Goal: Feedback & Contribution: Leave review/rating

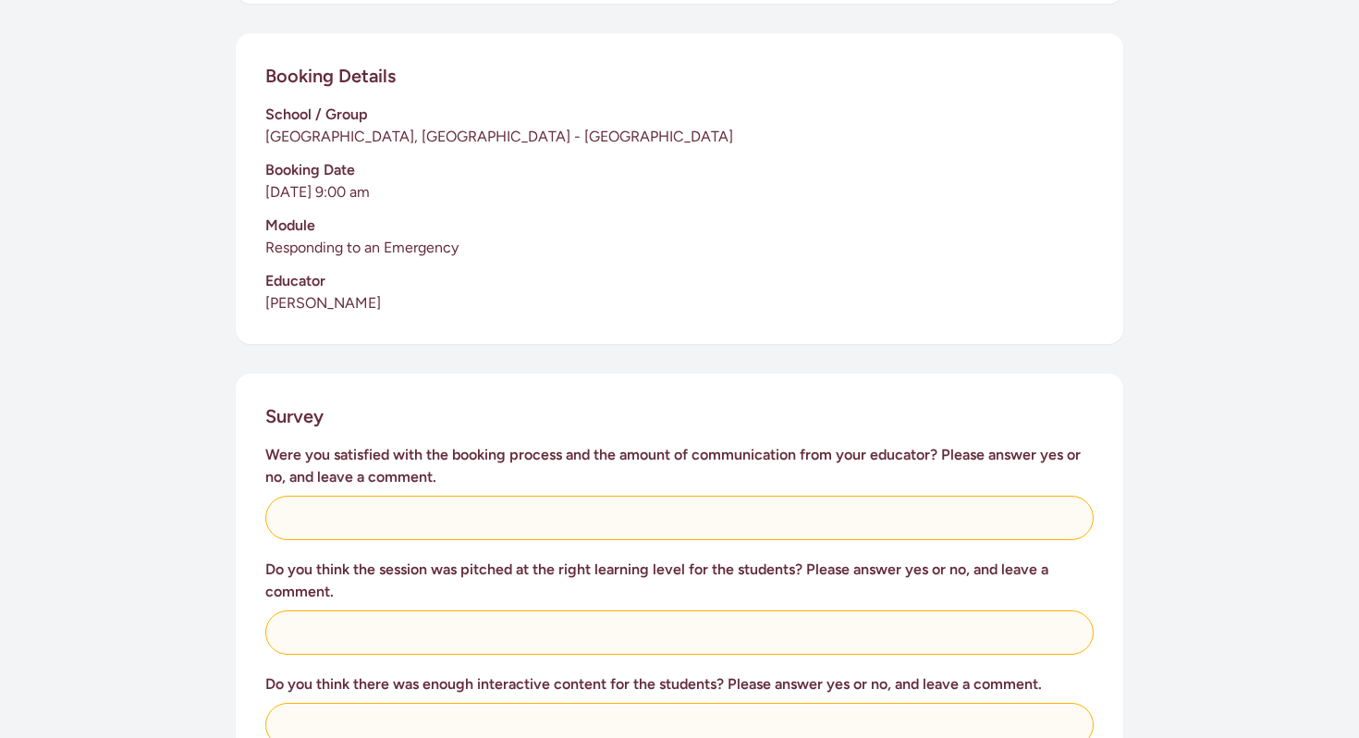
scroll to position [405, 0]
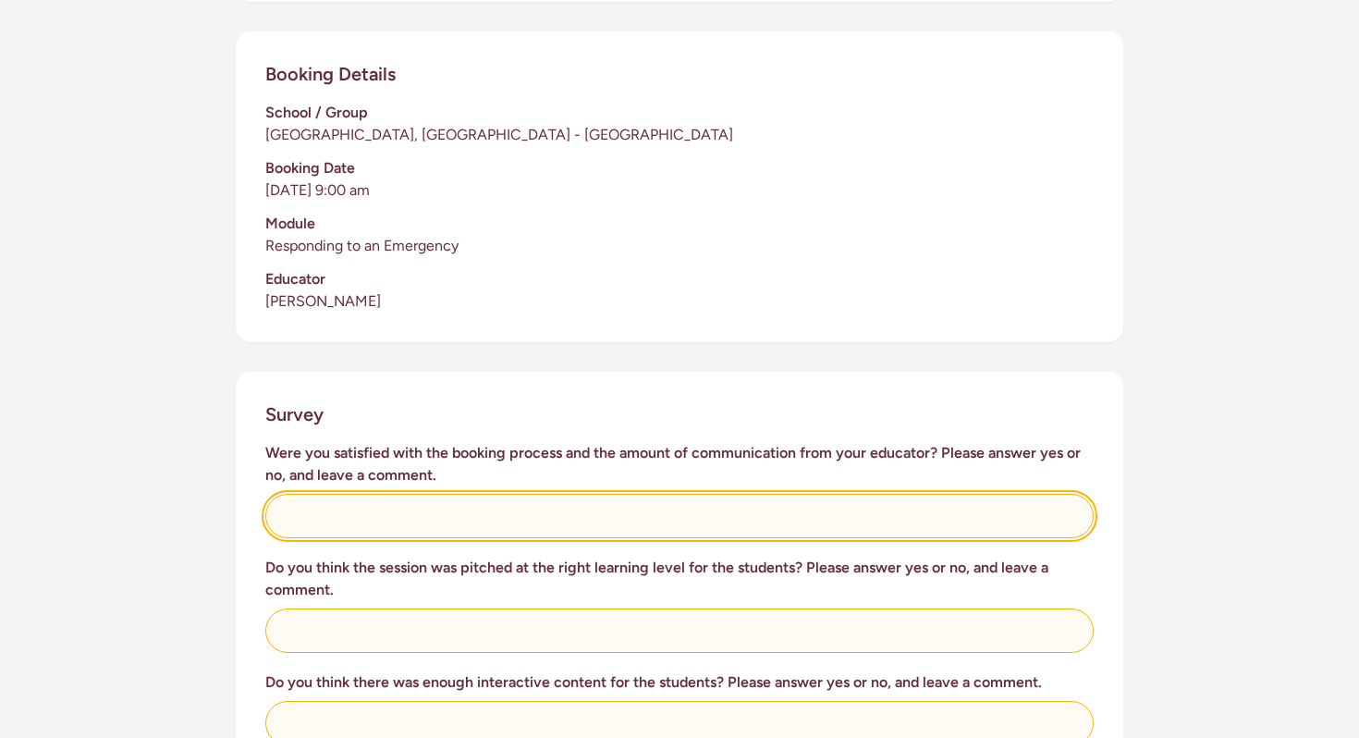
click at [439, 494] on input "text" at bounding box center [679, 516] width 829 height 44
type input "Yes, excellent communication, in advance."
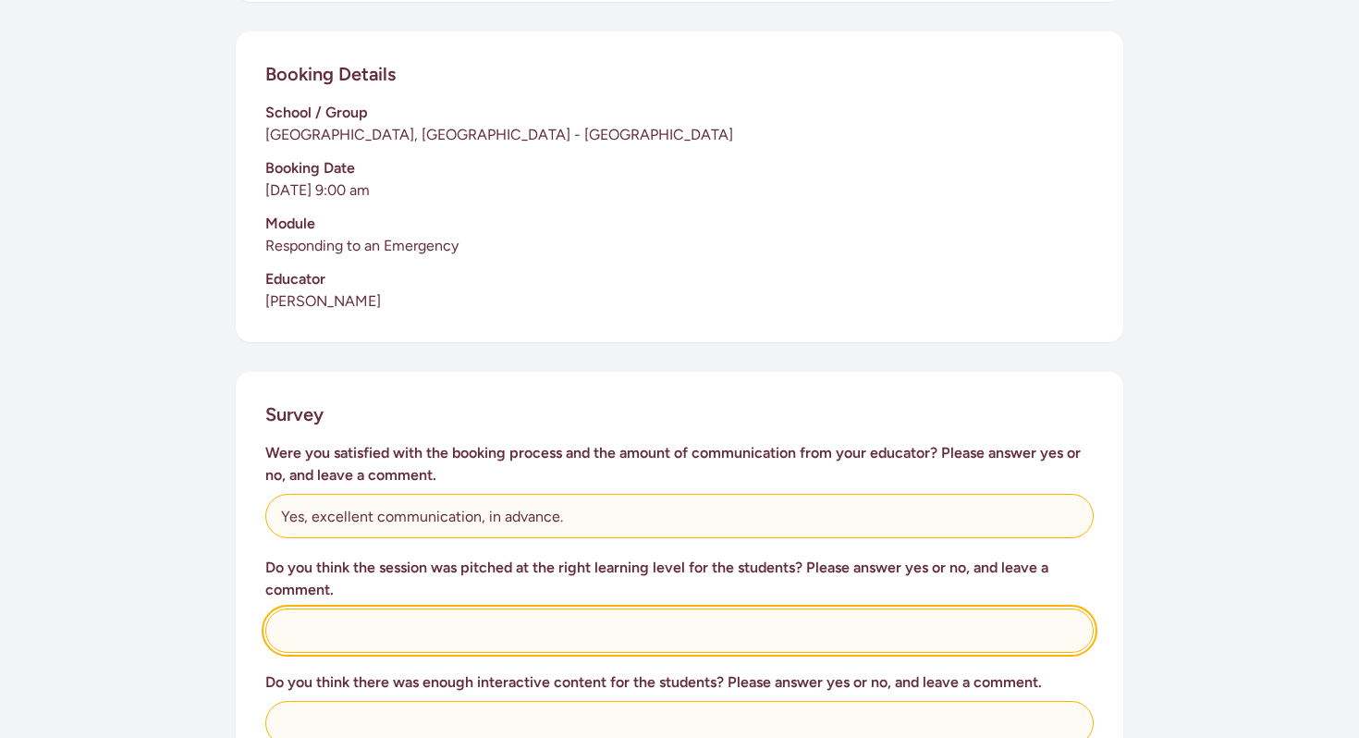
click at [387, 610] on input "text" at bounding box center [679, 630] width 829 height 44
type input "Yes, children were engaged."
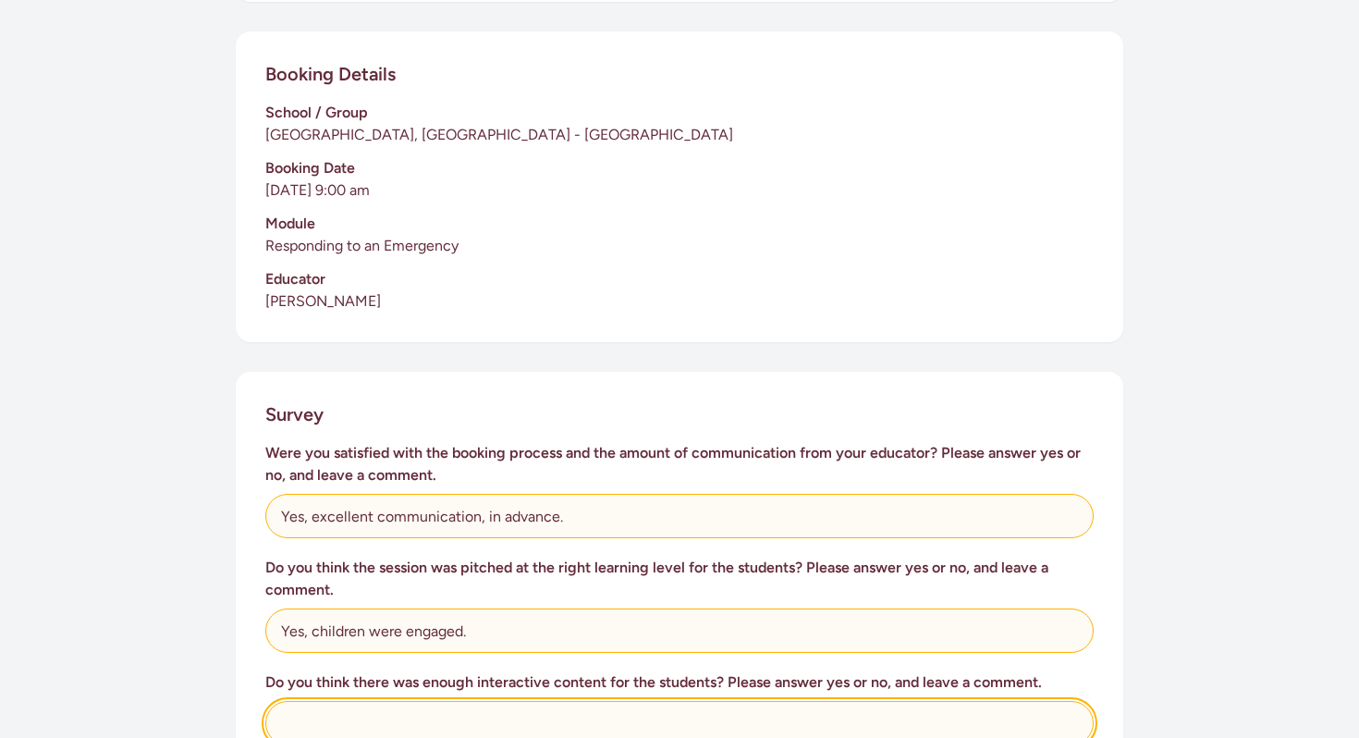
click at [350, 702] on input "text" at bounding box center [679, 723] width 829 height 44
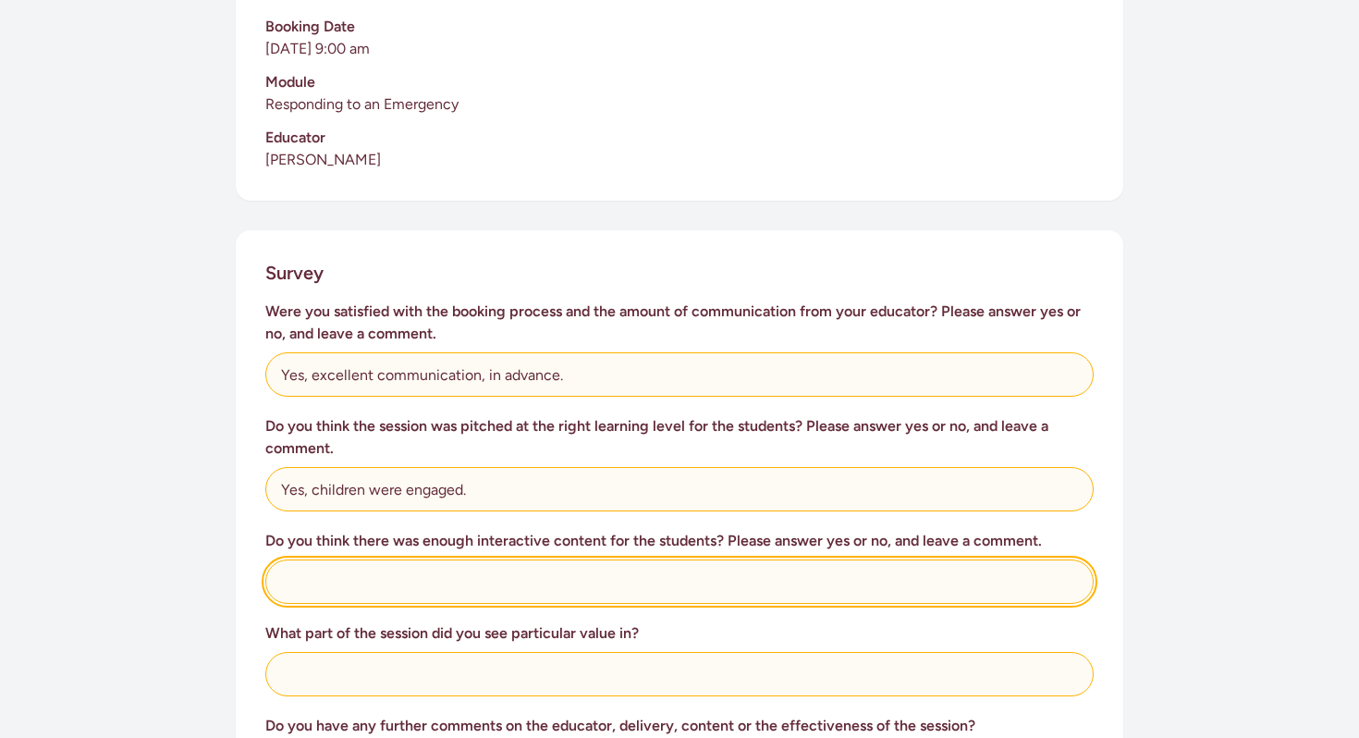
scroll to position [548, 0]
type input "Yes"
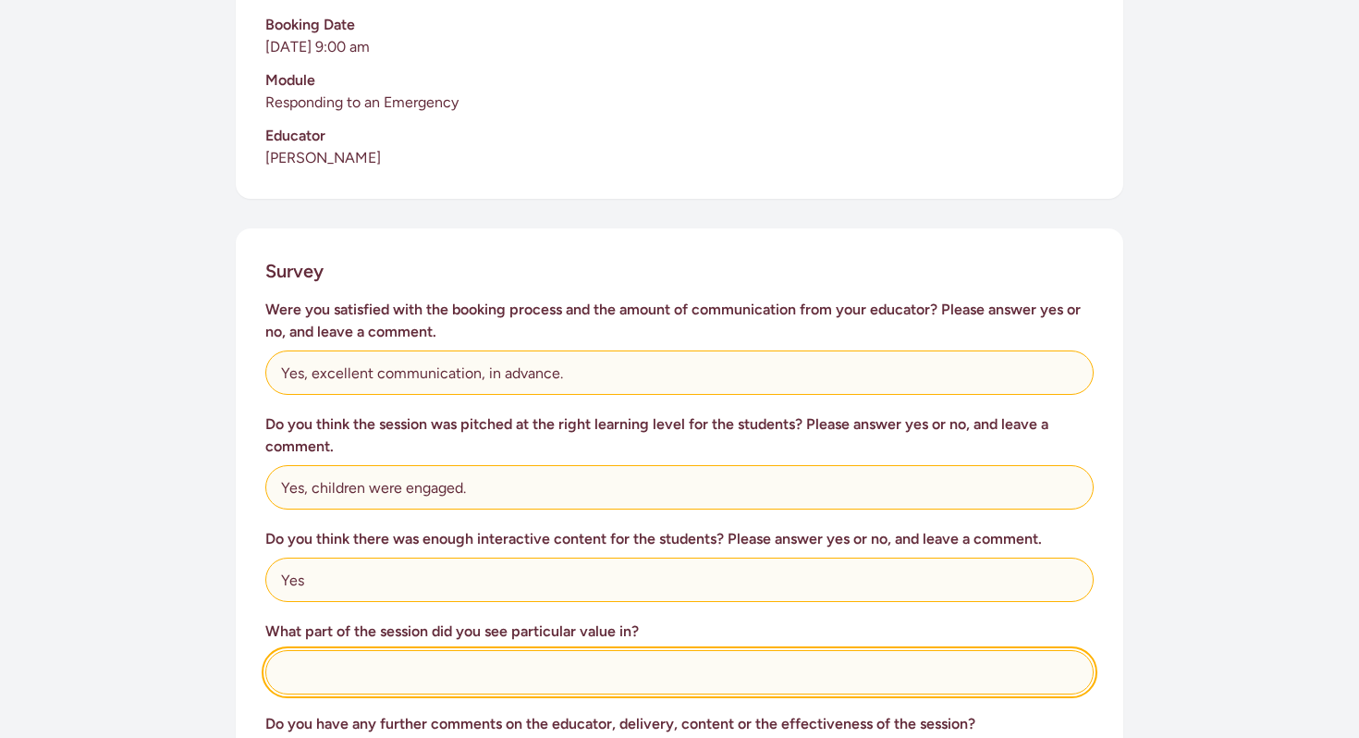
click at [357, 650] on input "text" at bounding box center [679, 672] width 829 height 44
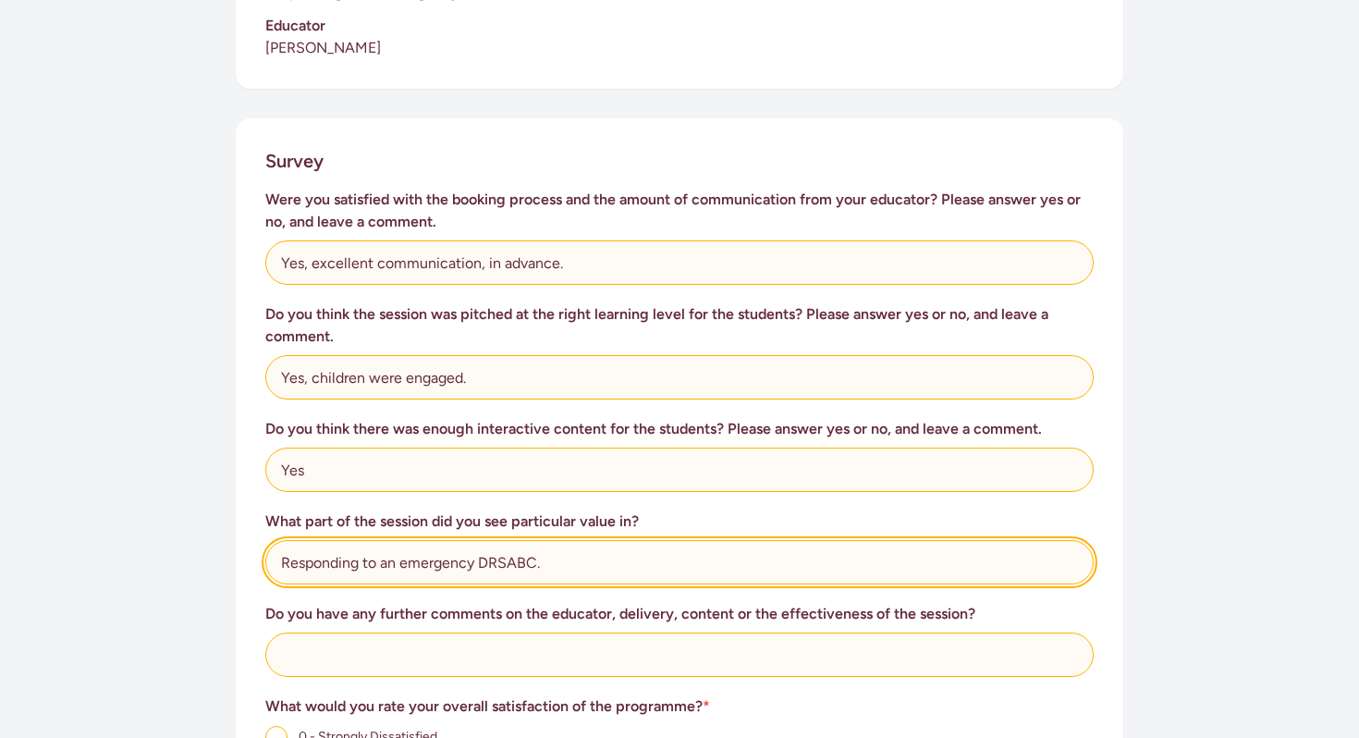
scroll to position [664, 0]
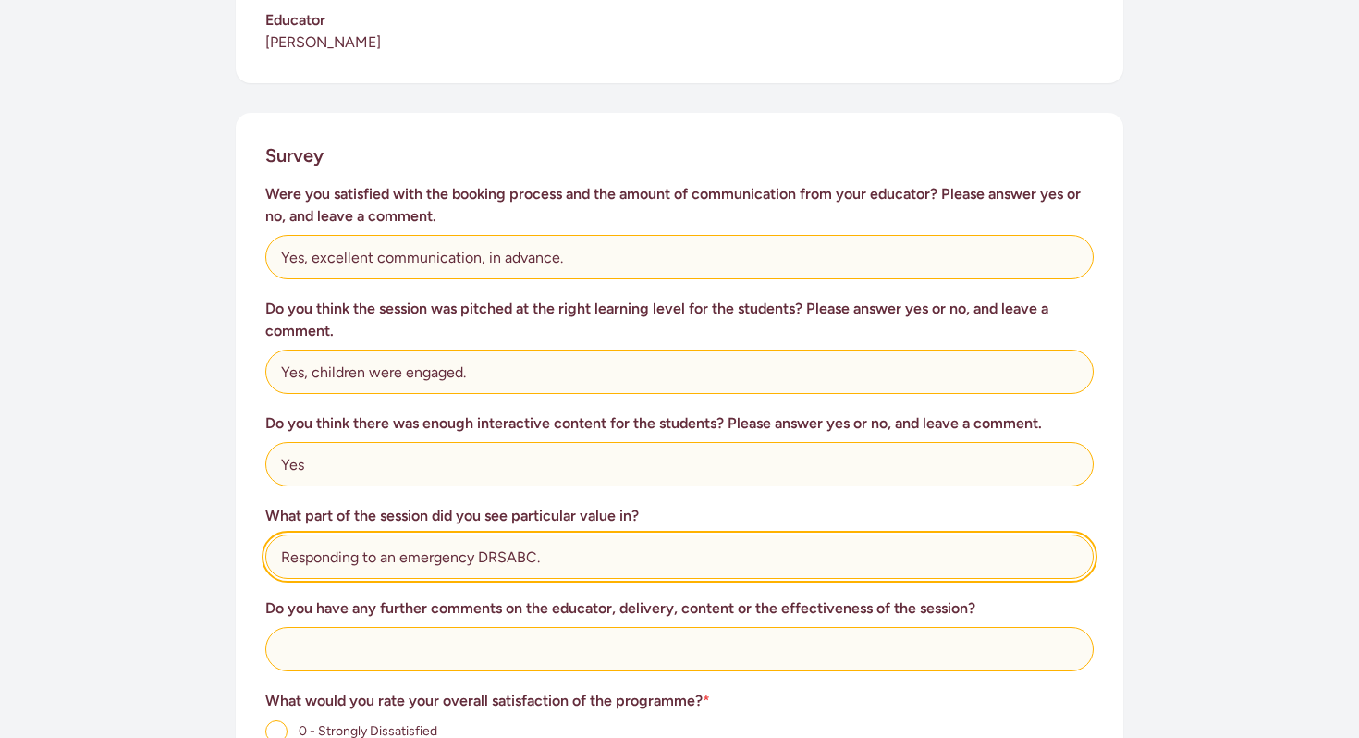
type input "Responding to an emergency DRSABC."
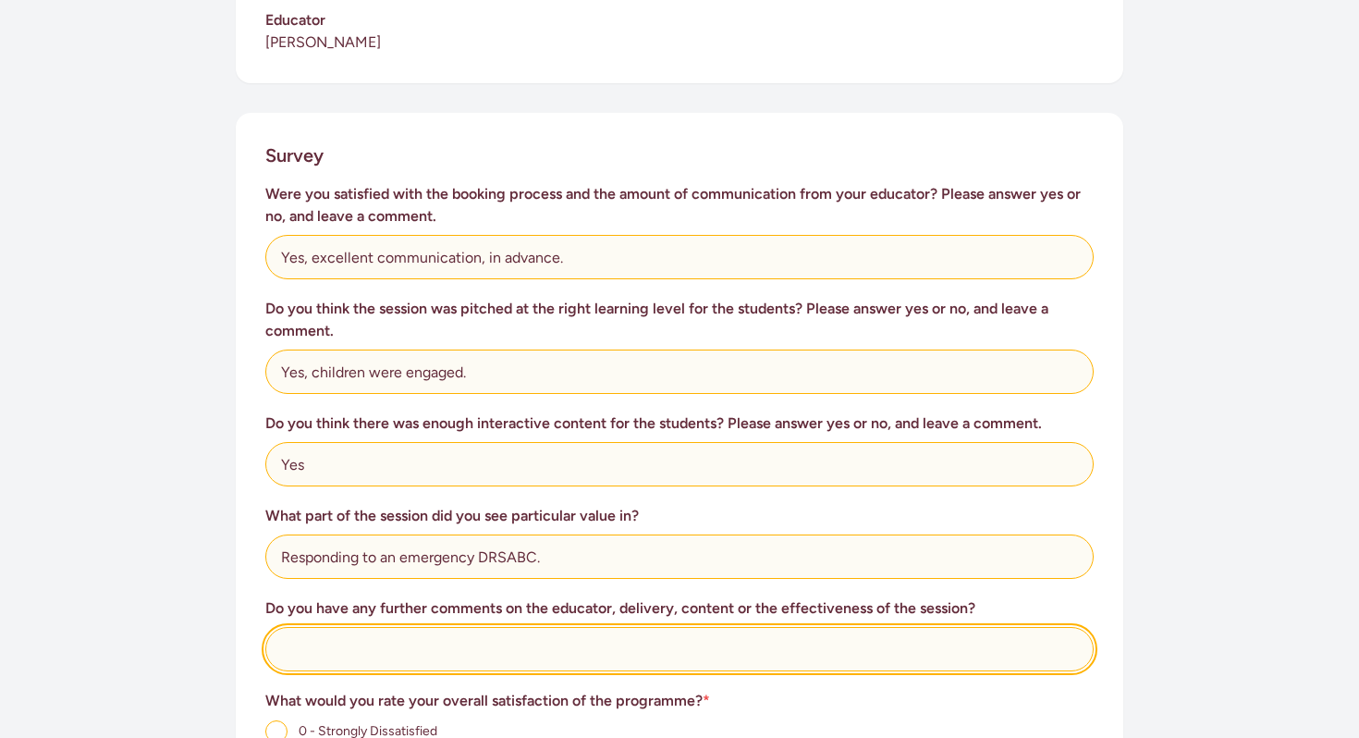
click at [306, 627] on input "text" at bounding box center [679, 649] width 829 height 44
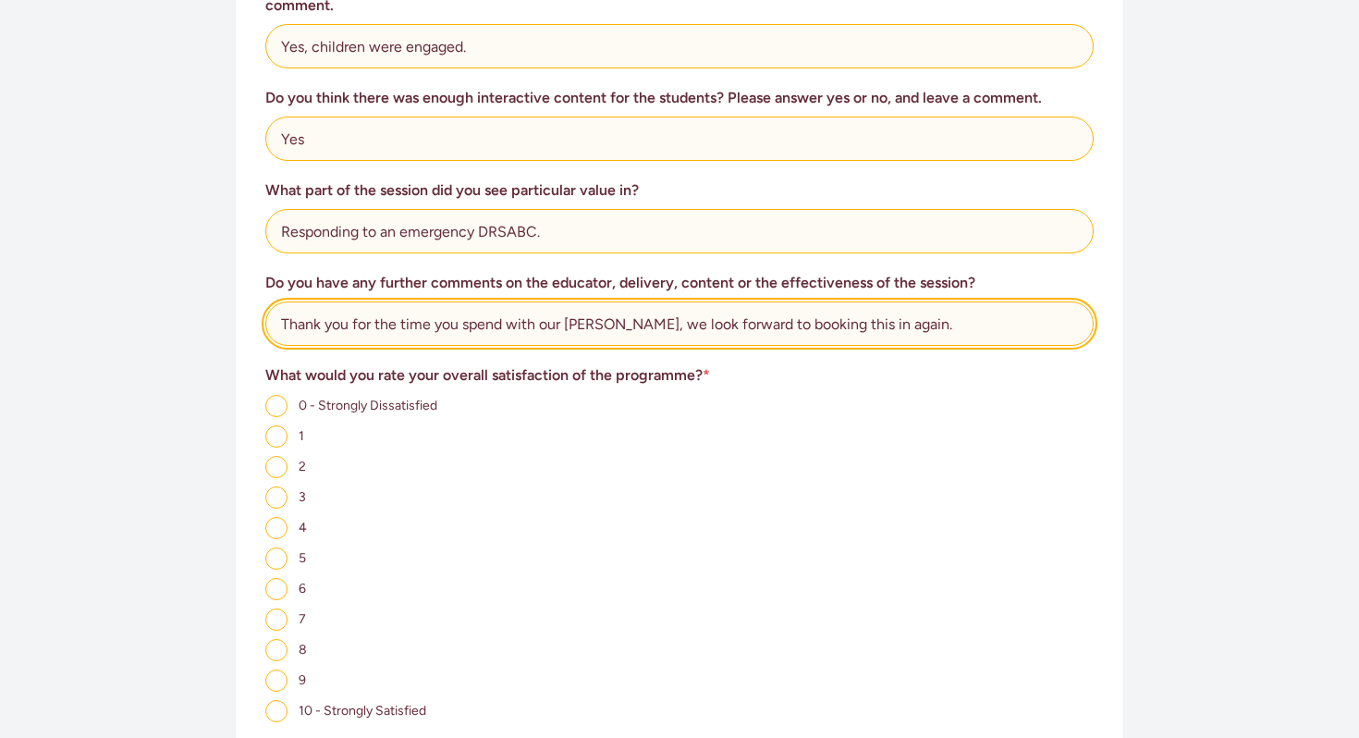
scroll to position [1001, 0]
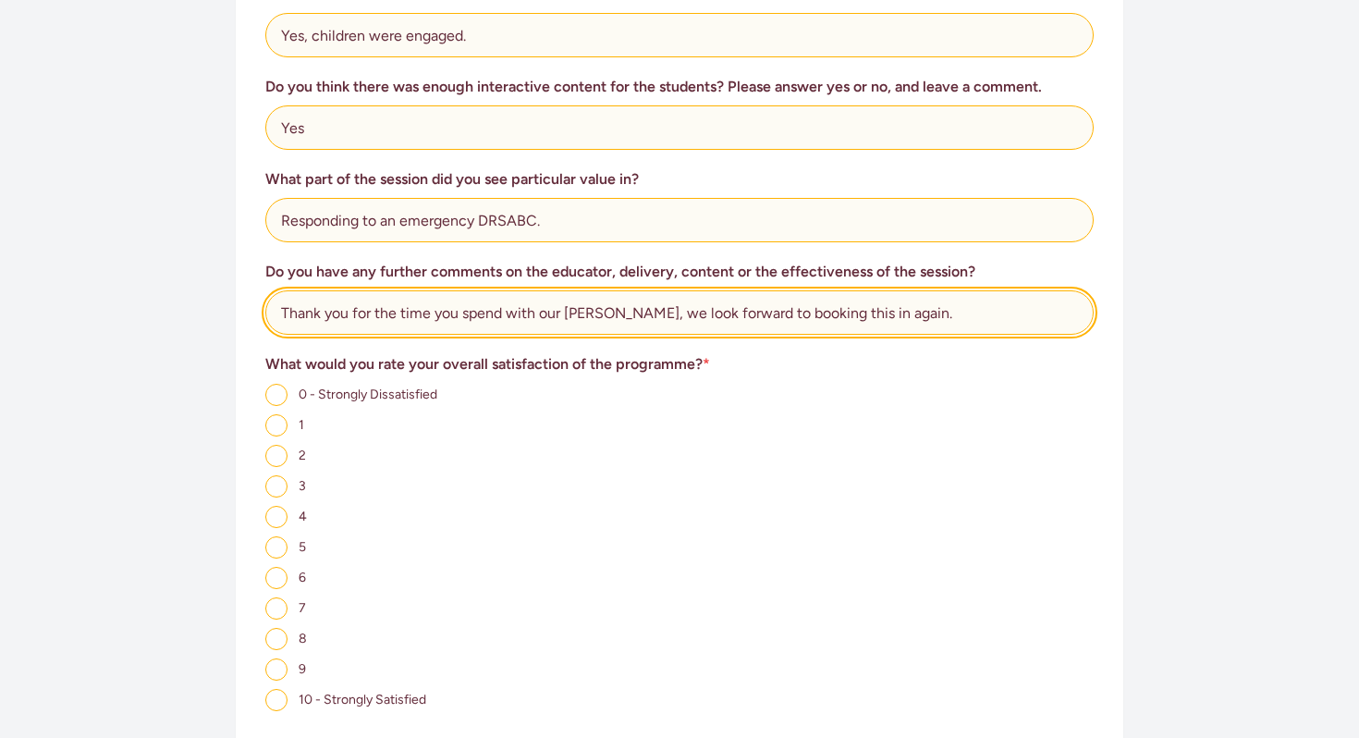
type input "Thank you for the time you spend with our [PERSON_NAME], we look forward to boo…"
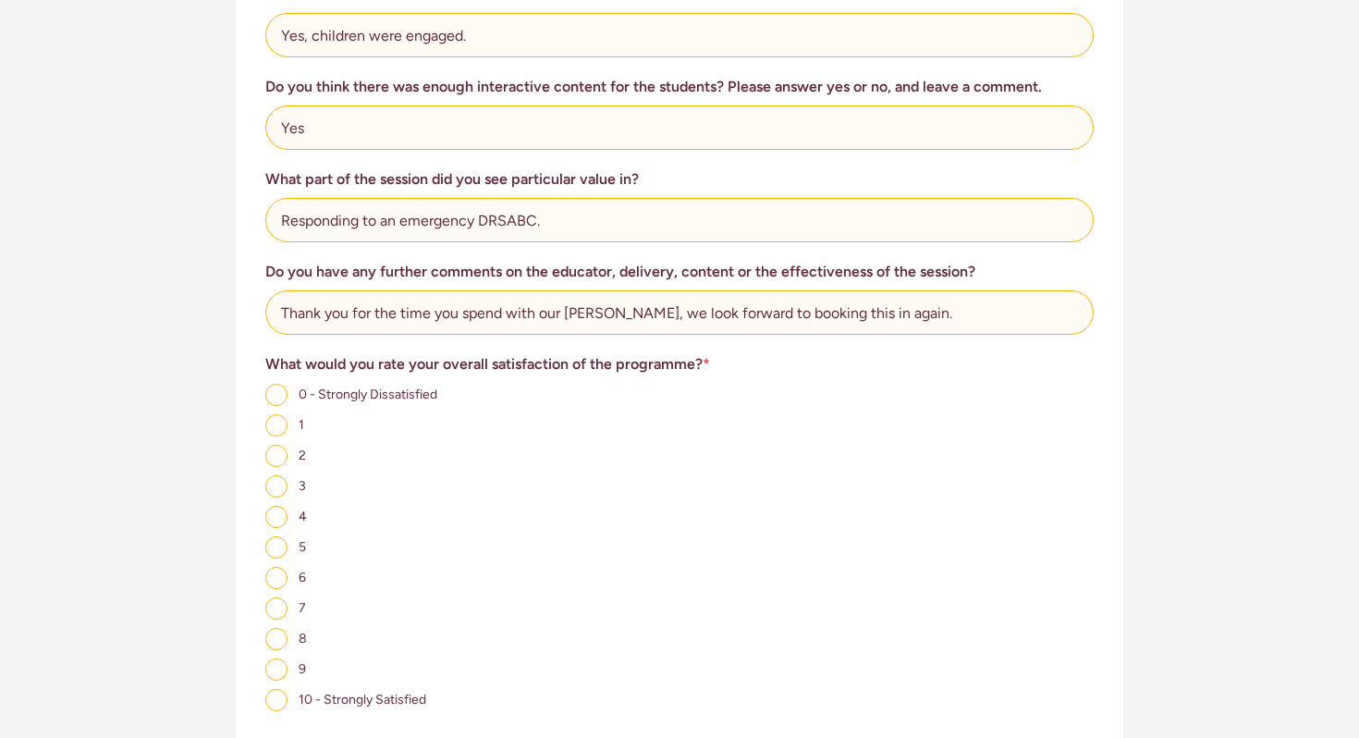
click at [276, 689] on input "10 - Strongly Satisfied" at bounding box center [276, 700] width 22 height 22
radio input "true"
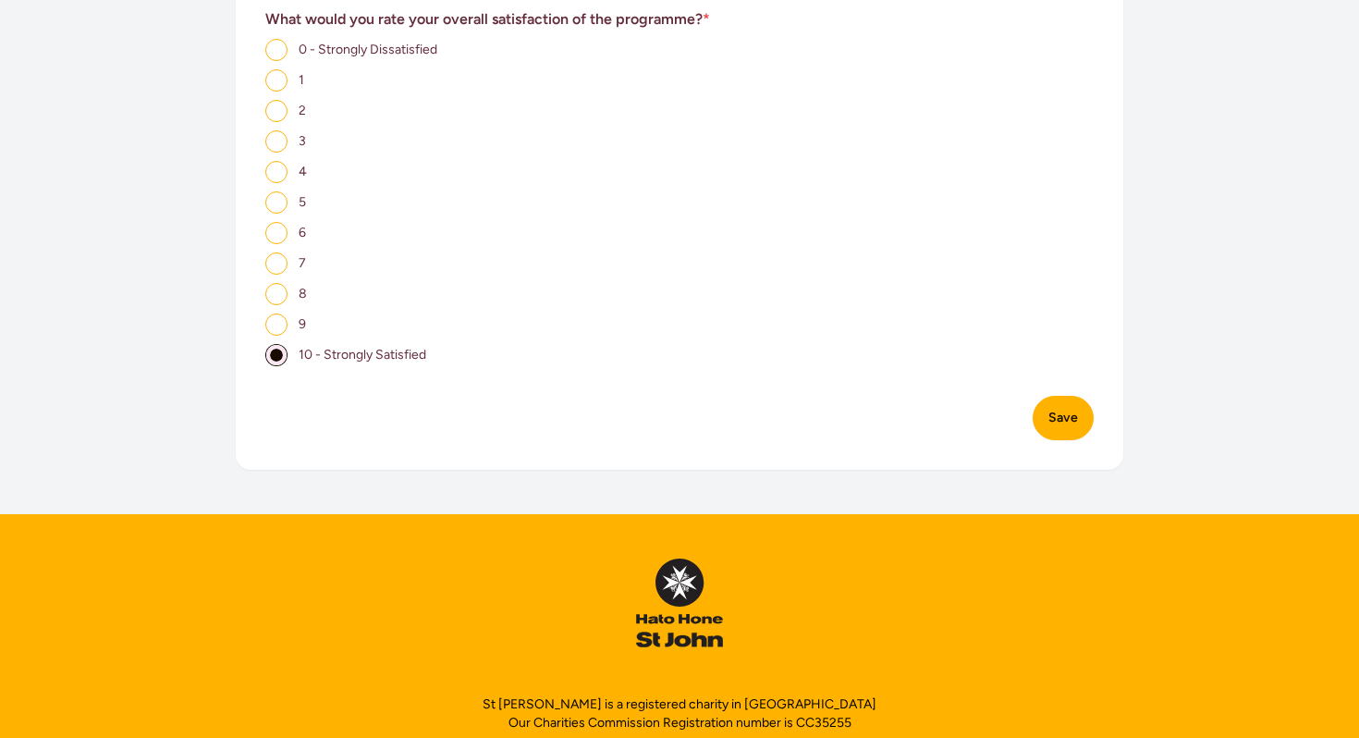
scroll to position [1401, 0]
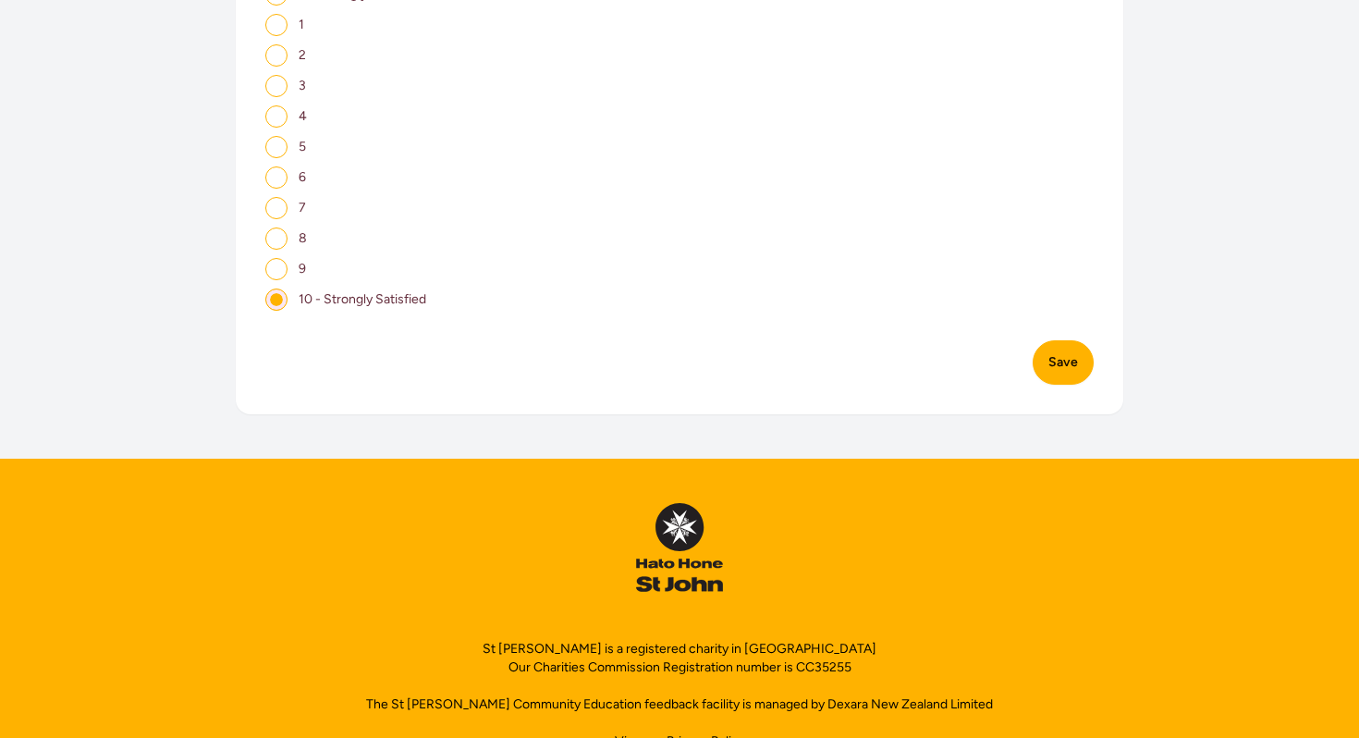
click at [1062, 347] on button "Save" at bounding box center [1063, 362] width 61 height 44
